Goal: Find specific fact: Find specific fact

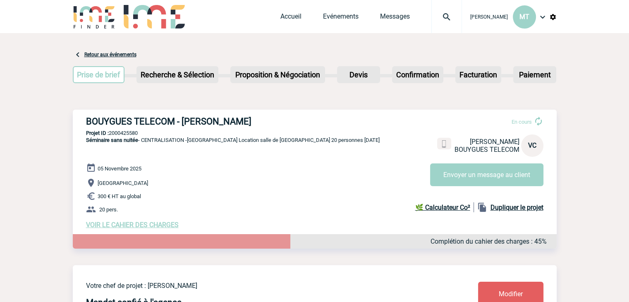
drag, startPoint x: 272, startPoint y: 121, endPoint x: 80, endPoint y: 119, distance: 191.6
click at [80, 119] on div "BOUYGUES TELECOM - Vincent CHARBOGNE En cours Vincent CHARBOGNE BOUYGUES TELECO…" at bounding box center [315, 173] width 484 height 126
copy h3 "BOUYGUES TELECOM - Vincent CHARBOGNE"
drag, startPoint x: 145, startPoint y: 134, endPoint x: 111, endPoint y: 132, distance: 34.4
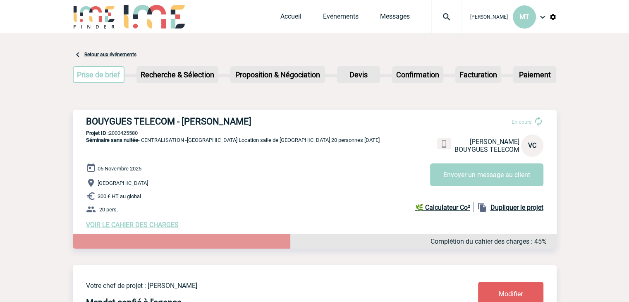
click at [111, 132] on p "Projet ID : 2000425580" at bounding box center [315, 133] width 484 height 6
copy p "2000425580"
drag, startPoint x: 272, startPoint y: 122, endPoint x: 184, endPoint y: 121, distance: 88.5
click at [184, 121] on h3 "BOUYGUES TELECOM - Vincent CHARBOGNE" at bounding box center [210, 121] width 248 height 10
copy h3 "Vincent CHARBOGNE"
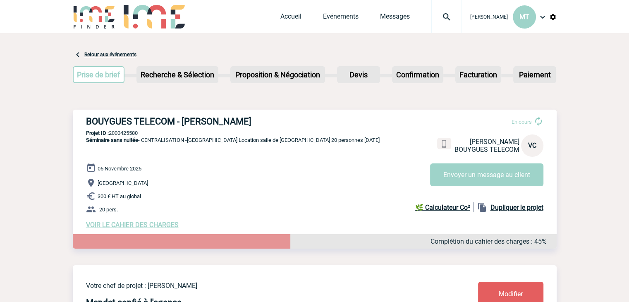
click at [299, 114] on div "BOUYGUES TELECOM - Vincent CHARBOGNE En cours Vincent CHARBOGNE BOUYGUES TELECO…" at bounding box center [315, 173] width 484 height 126
drag, startPoint x: 185, startPoint y: 159, endPoint x: 174, endPoint y: 160, distance: 10.8
click at [174, 160] on p "Séminaire sans nuitée - CENTRALISATION -La Meunerie Location salle de réunion 2…" at bounding box center [226, 150] width 307 height 26
drag, startPoint x: 67, startPoint y: 105, endPoint x: 63, endPoint y: 108, distance: 5.4
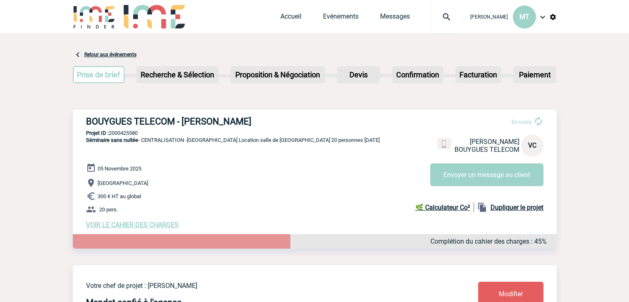
click at [146, 134] on p "Projet ID : 2000425580" at bounding box center [315, 133] width 484 height 6
click at [140, 133] on p "Projet ID : 2000425580" at bounding box center [315, 133] width 484 height 6
drag, startPoint x: 142, startPoint y: 132, endPoint x: 110, endPoint y: 134, distance: 31.9
click at [110, 134] on p "Projet ID : 2000425580" at bounding box center [315, 133] width 484 height 6
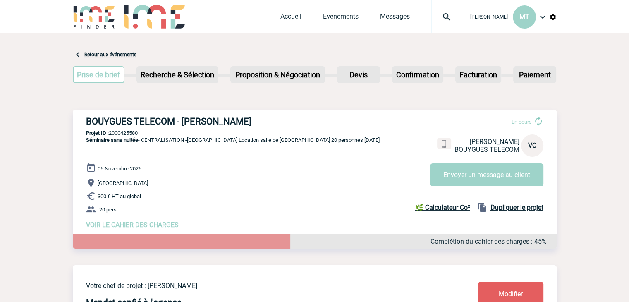
copy p "2000425580"
click at [235, 141] on span "Séminaire sans nuitée - CENTRALISATION -La Meunerie Location salle de réunion 2…" at bounding box center [233, 140] width 294 height 6
drag, startPoint x: 217, startPoint y: 142, endPoint x: 190, endPoint y: 142, distance: 27.3
click at [190, 142] on span "Séminaire sans nuitée - CENTRALISATION -La Meunerie Location salle de réunion 2…" at bounding box center [233, 140] width 294 height 6
copy span "La Meunerie"
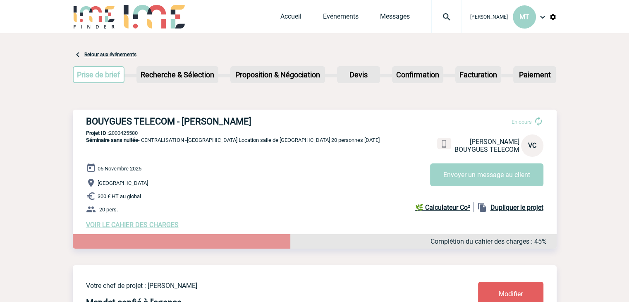
drag, startPoint x: 61, startPoint y: 111, endPoint x: 55, endPoint y: 113, distance: 5.6
